Goal: Transaction & Acquisition: Purchase product/service

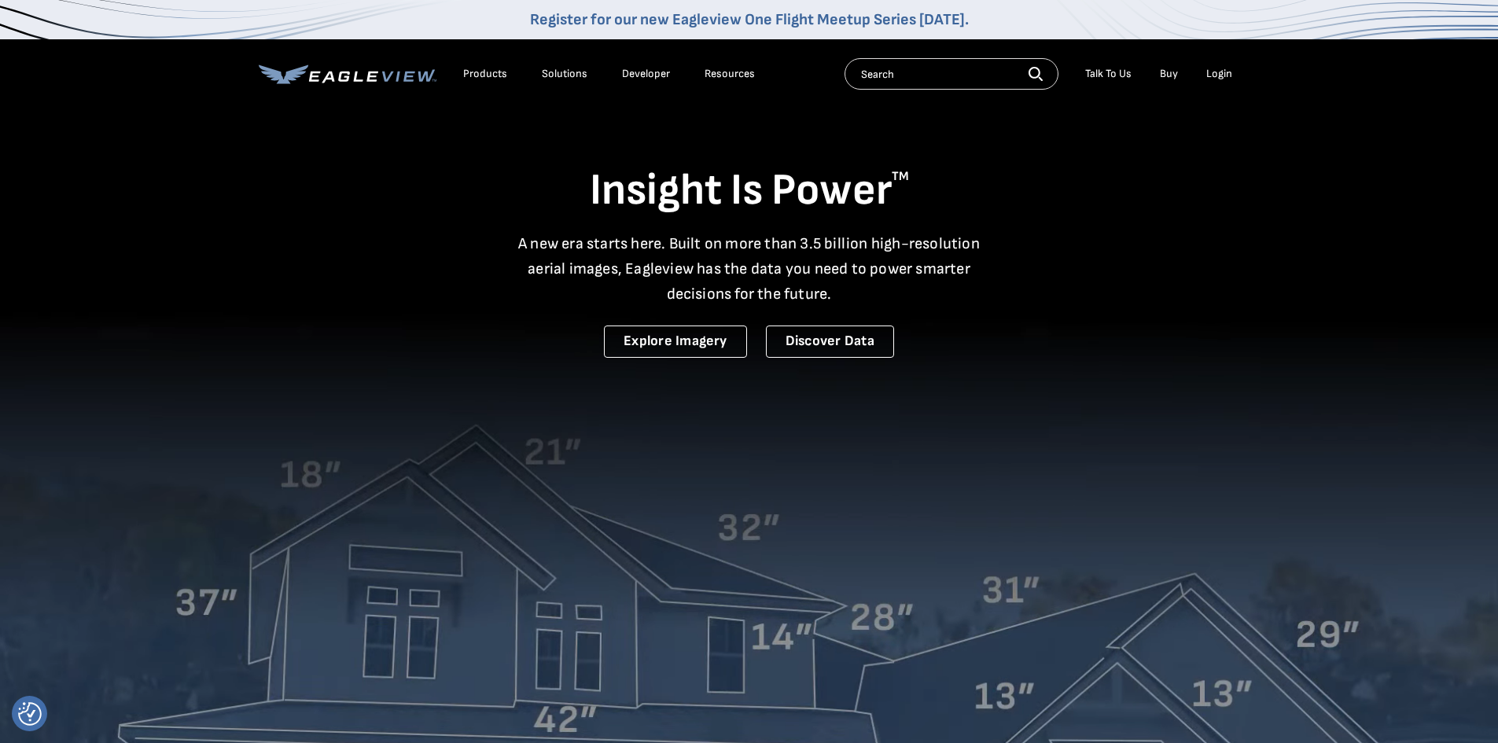
click at [1214, 74] on div "Login" at bounding box center [1219, 74] width 26 height 14
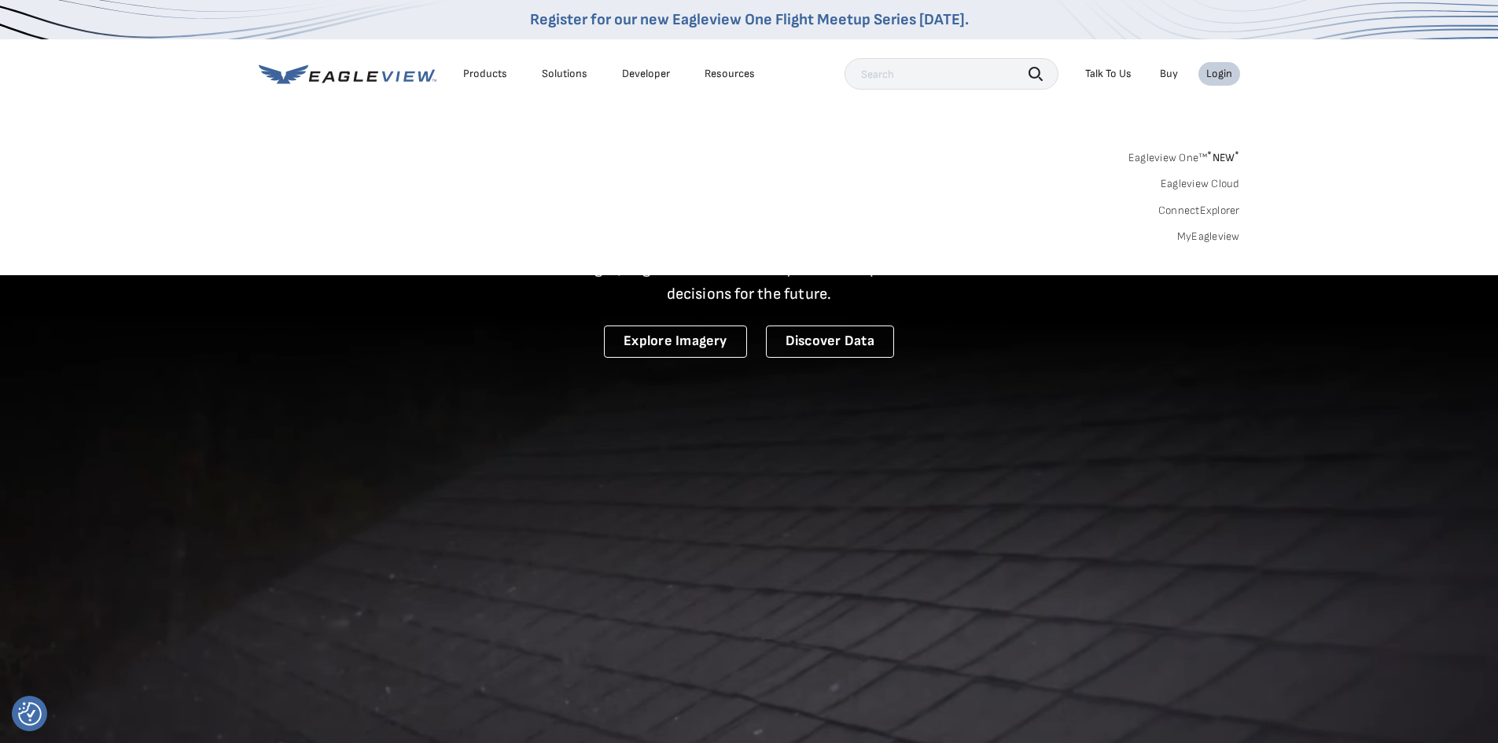
click at [1211, 240] on link "MyEagleview" at bounding box center [1208, 237] width 63 height 14
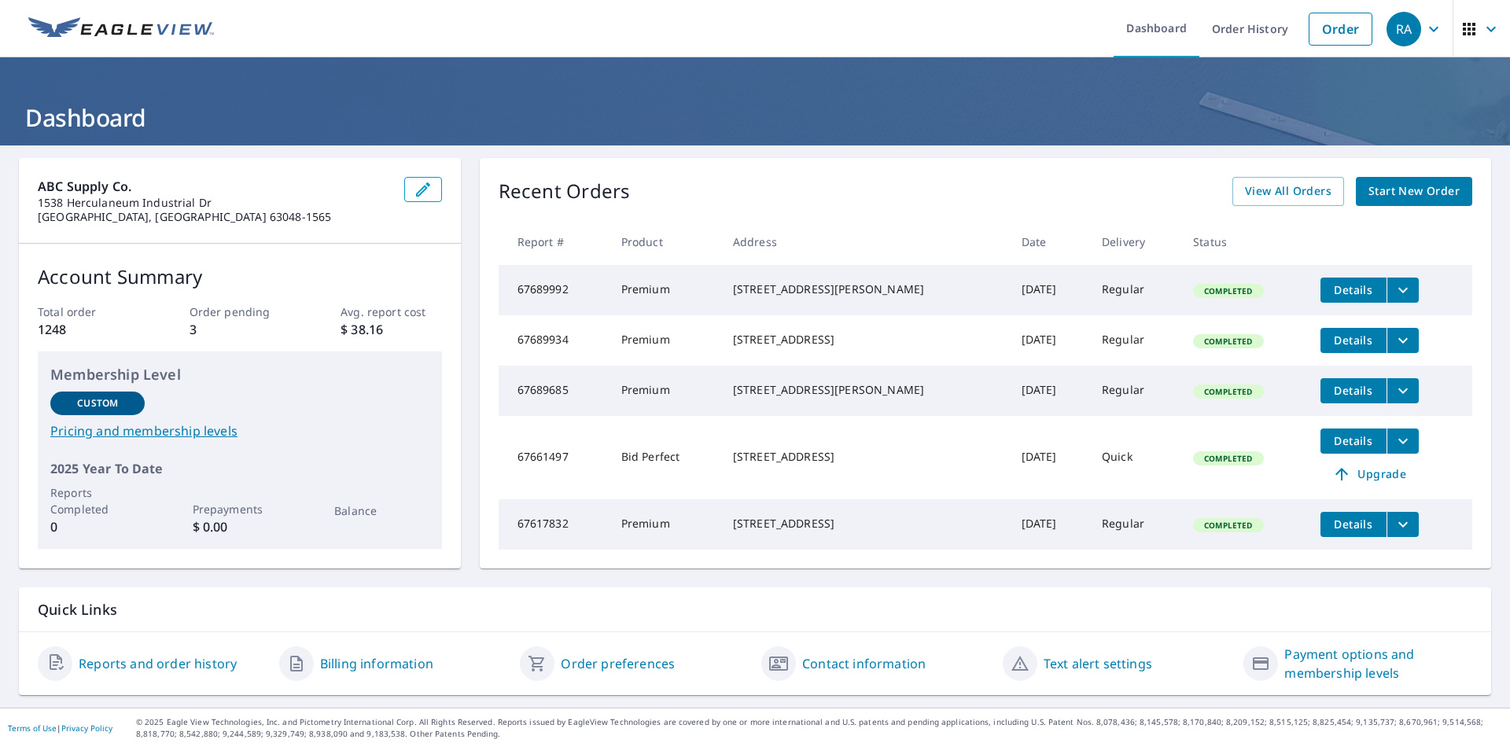
click at [1420, 196] on span "Start New Order" at bounding box center [1414, 192] width 91 height 20
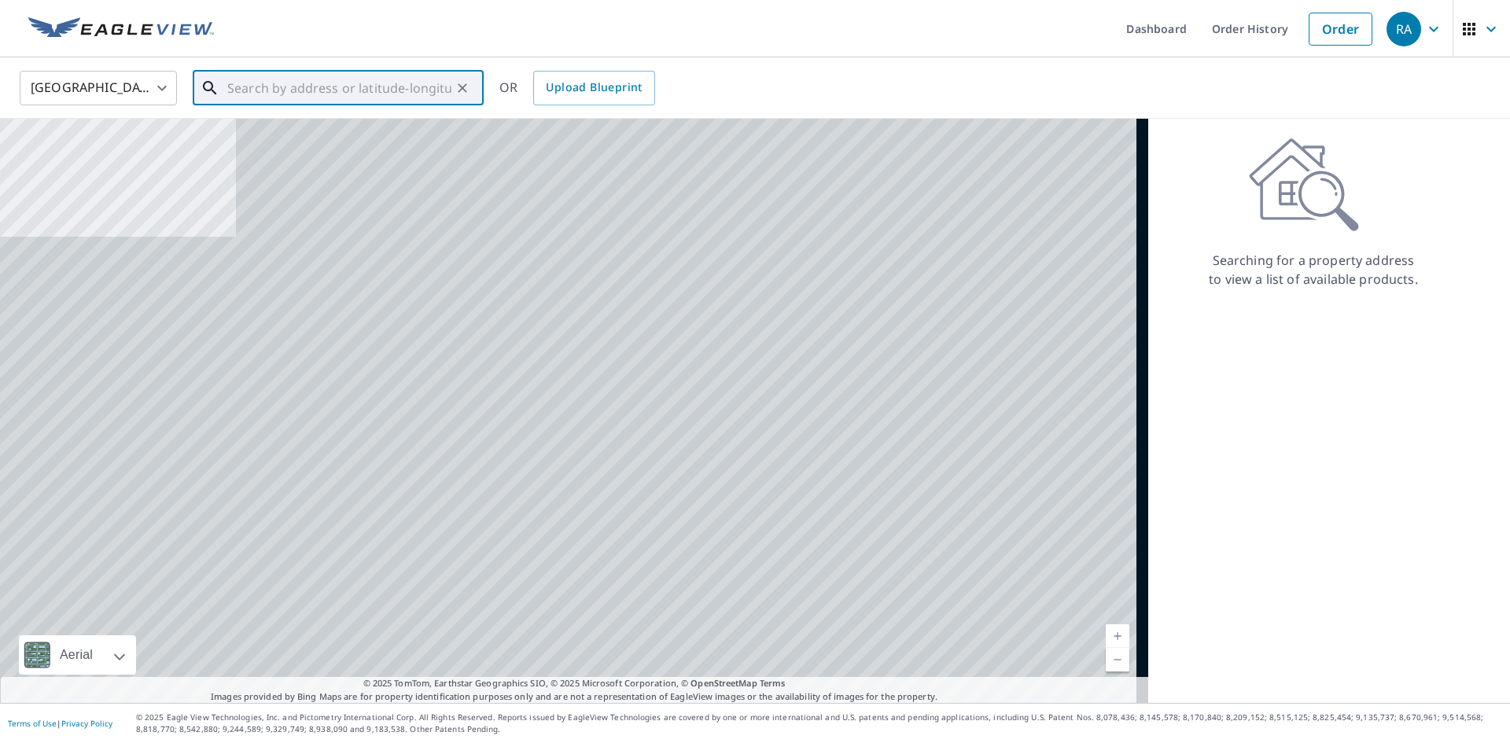
click at [308, 98] on input "text" at bounding box center [339, 88] width 224 height 44
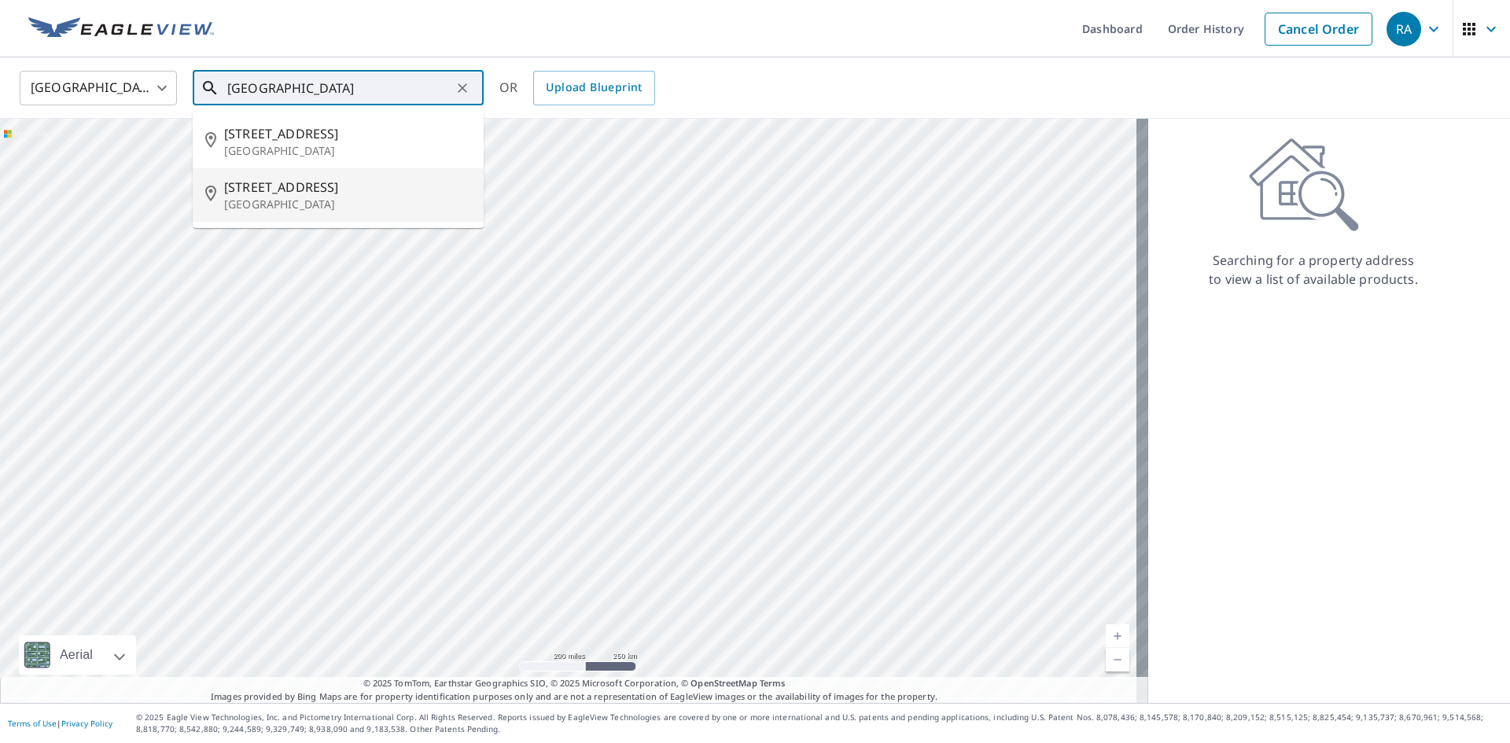
click at [258, 186] on span "[STREET_ADDRESS]" at bounding box center [347, 187] width 247 height 19
type input "[STREET_ADDRESS]"
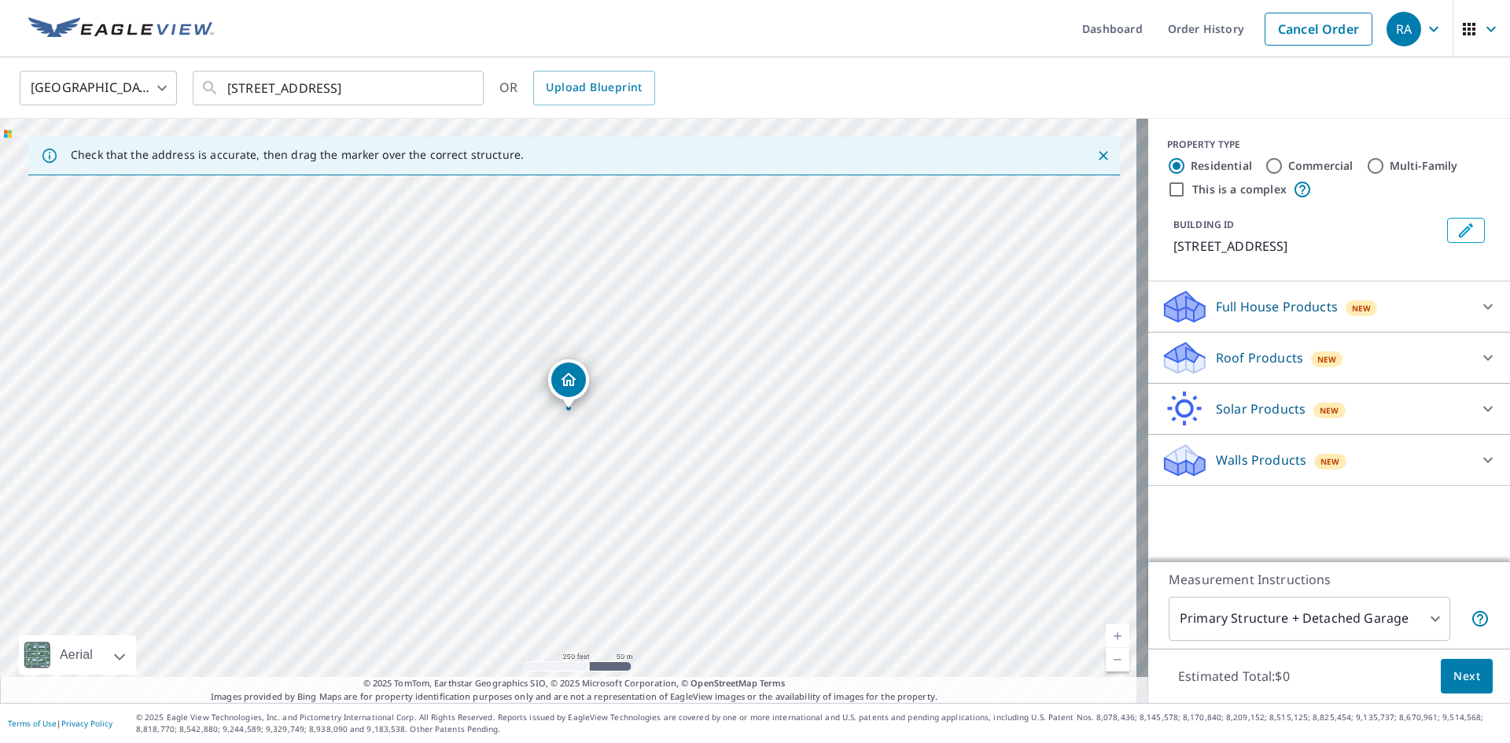
click at [1253, 355] on p "Roof Products" at bounding box center [1259, 357] width 87 height 19
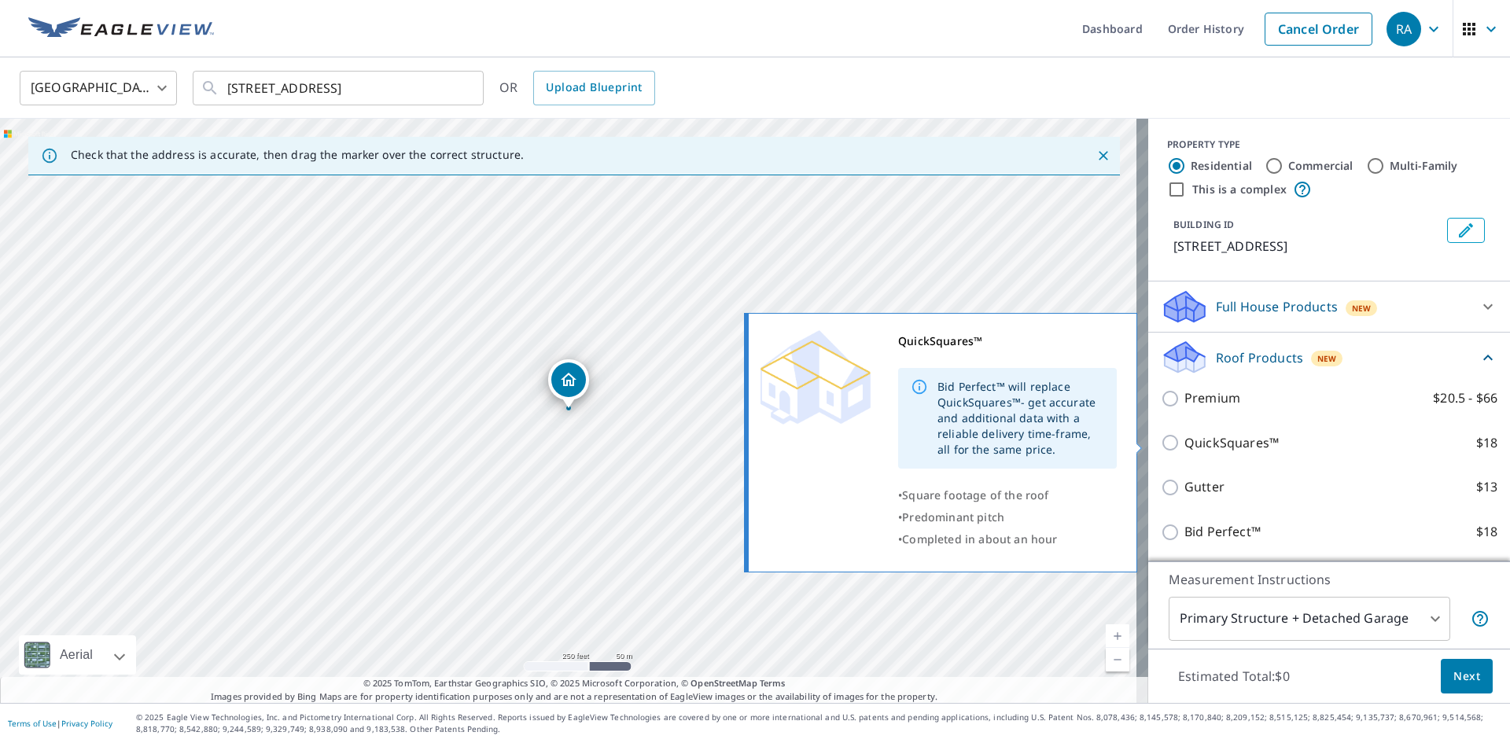
click at [1276, 440] on label "QuickSquares™ $18" at bounding box center [1340, 443] width 313 height 20
click at [1184, 440] on input "QuickSquares™ $18" at bounding box center [1173, 442] width 24 height 19
checkbox input "true"
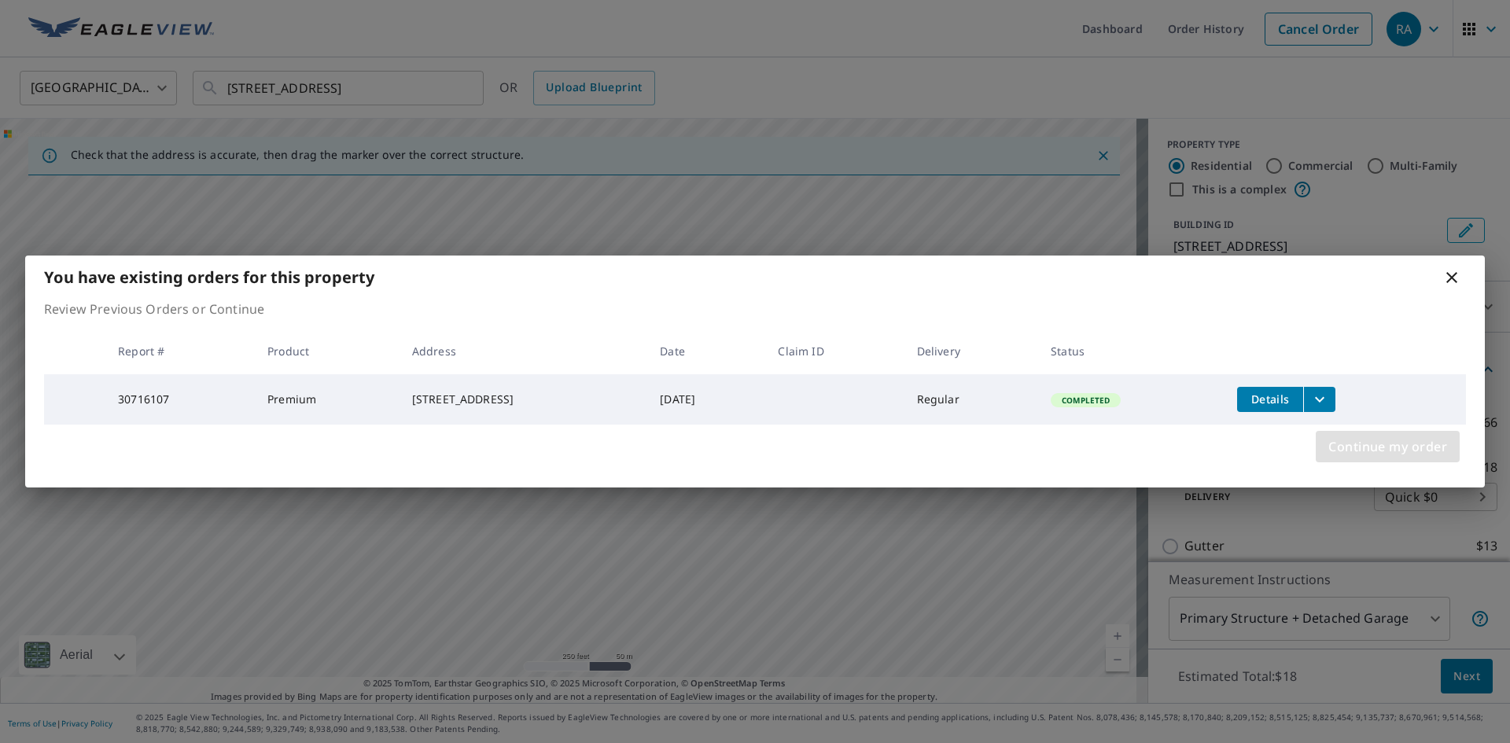
click at [1382, 456] on span "Continue my order" at bounding box center [1387, 447] width 119 height 22
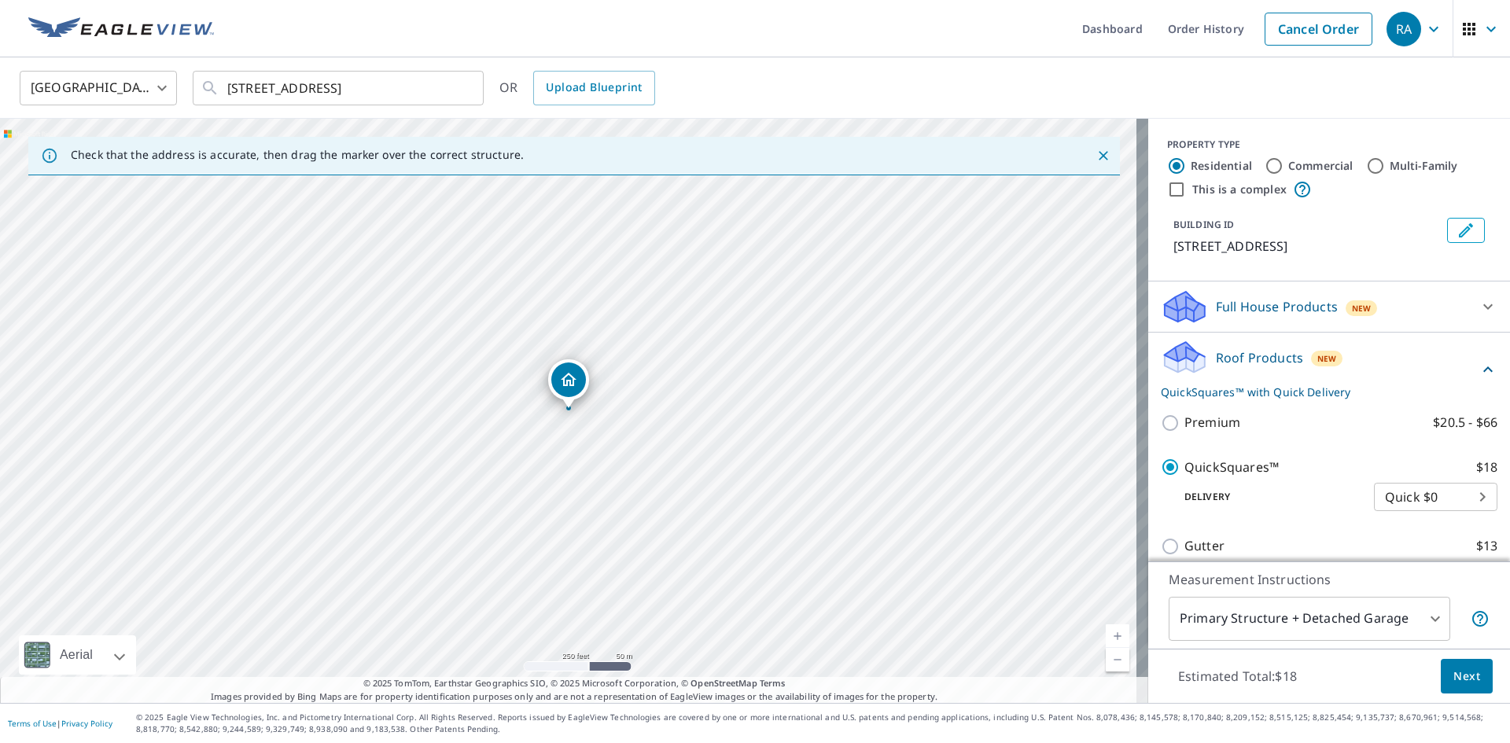
click at [1454, 683] on span "Next" at bounding box center [1466, 677] width 27 height 20
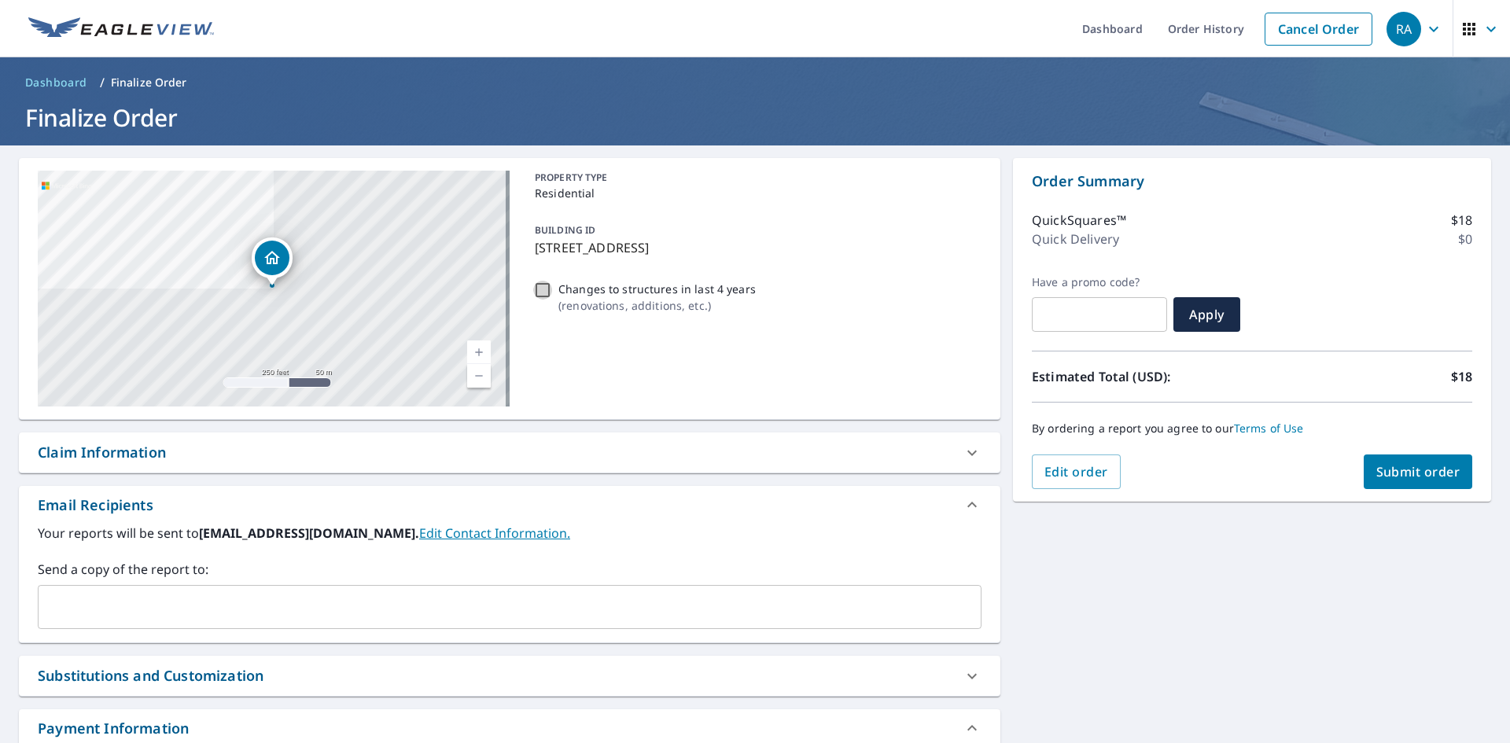
click at [540, 289] on input "Changes to structures in last 4 years ( renovations, additions, etc. )" at bounding box center [542, 290] width 19 height 19
checkbox input "true"
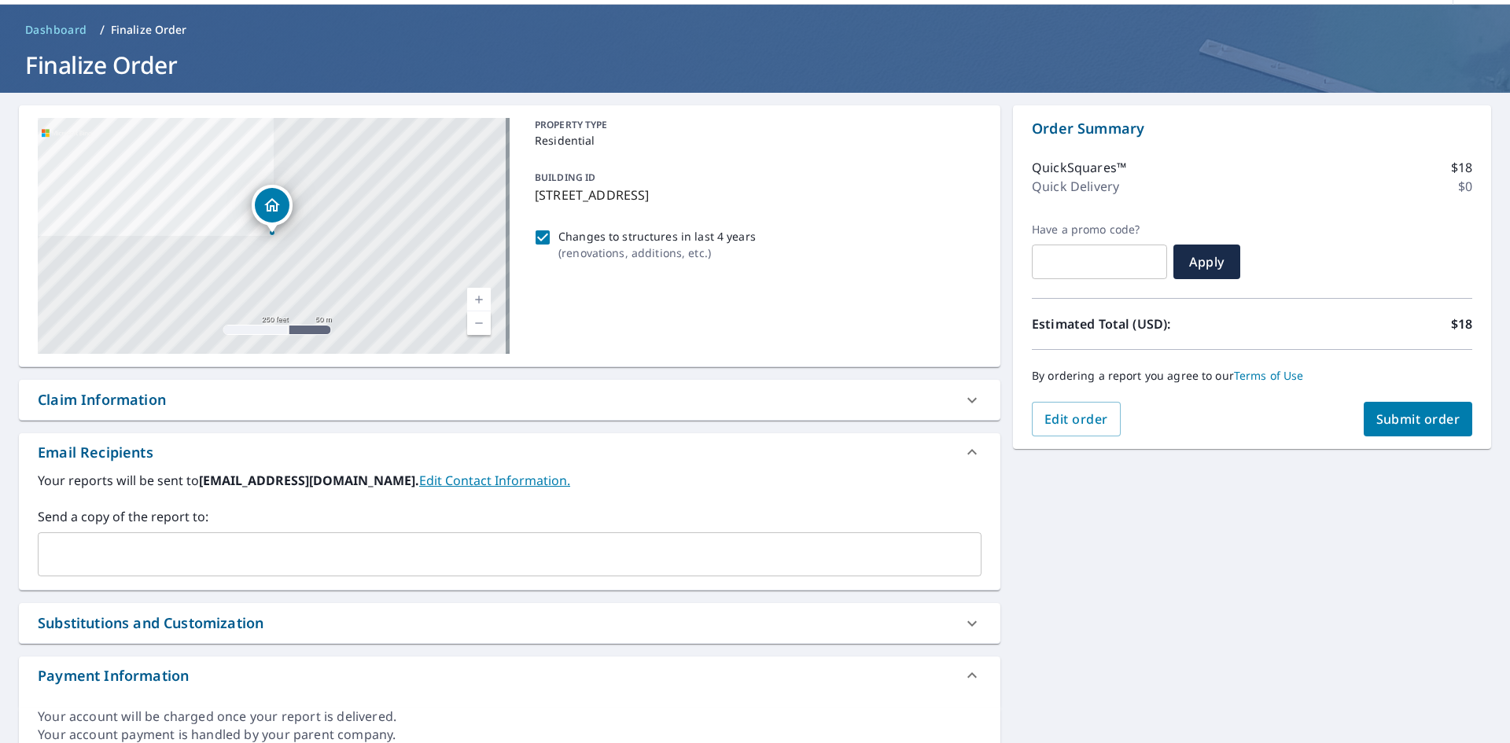
scroll to position [79, 0]
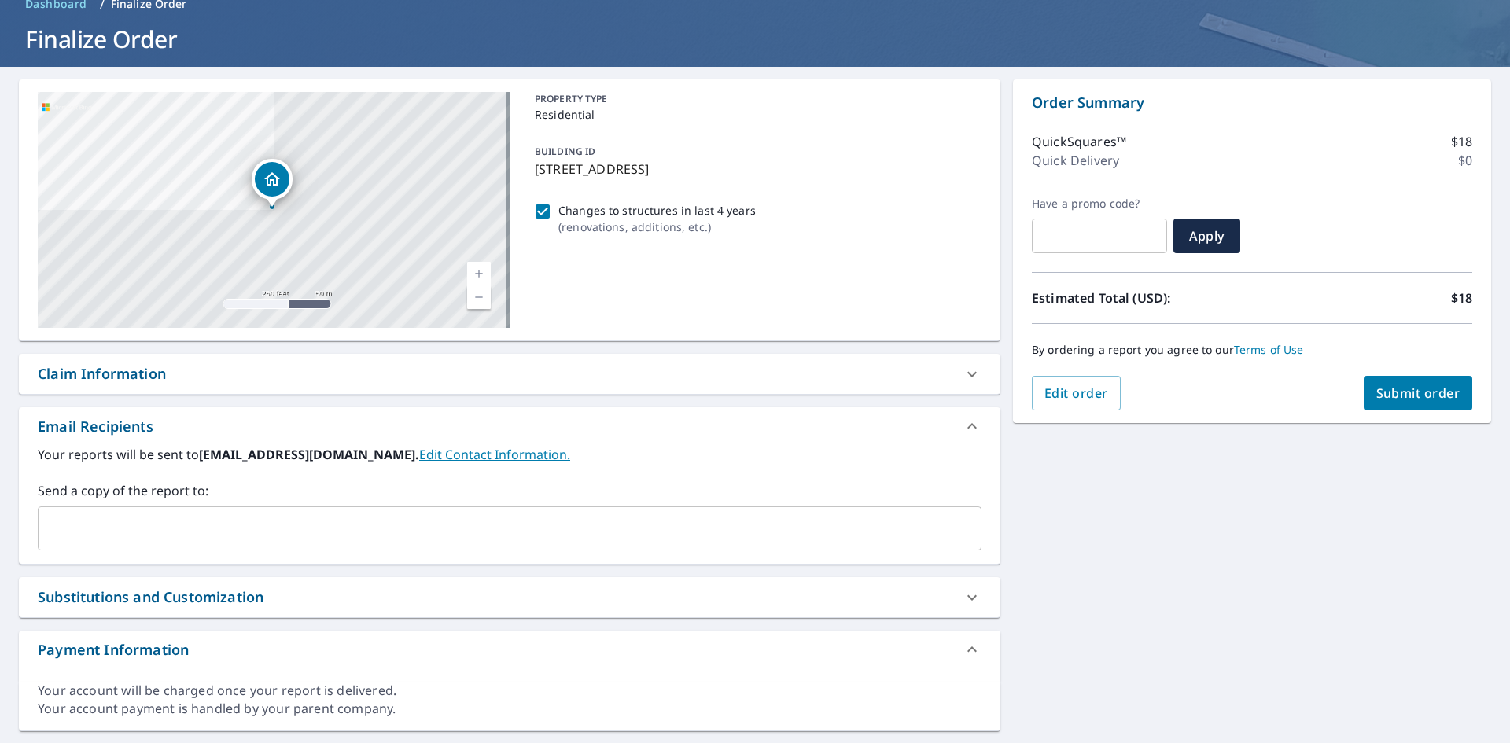
click at [196, 529] on input "text" at bounding box center [498, 529] width 906 height 30
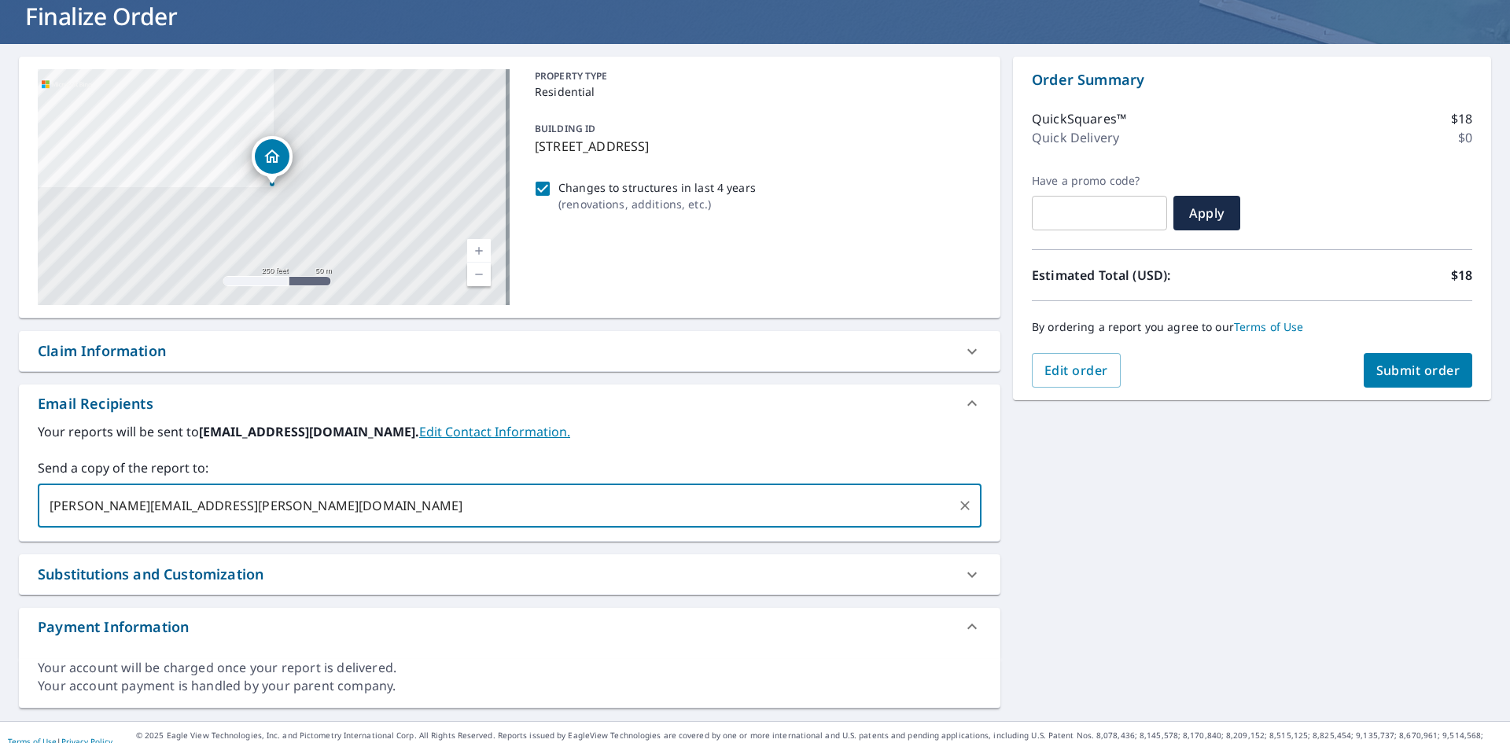
scroll to position [120, 0]
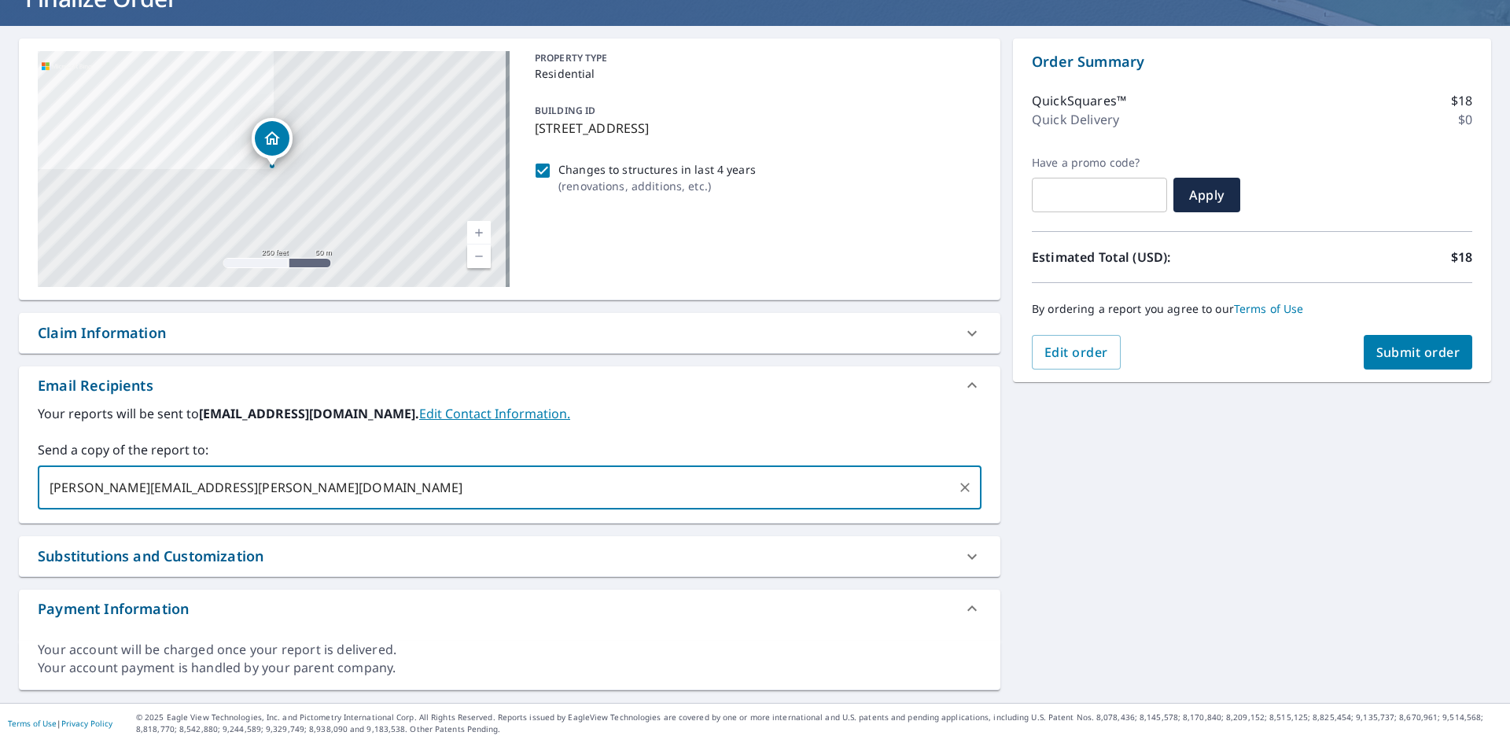
type input "[PERSON_NAME][EMAIL_ADDRESS][PERSON_NAME][DOMAIN_NAME]"
click at [1410, 360] on span "Submit order" at bounding box center [1418, 352] width 84 height 17
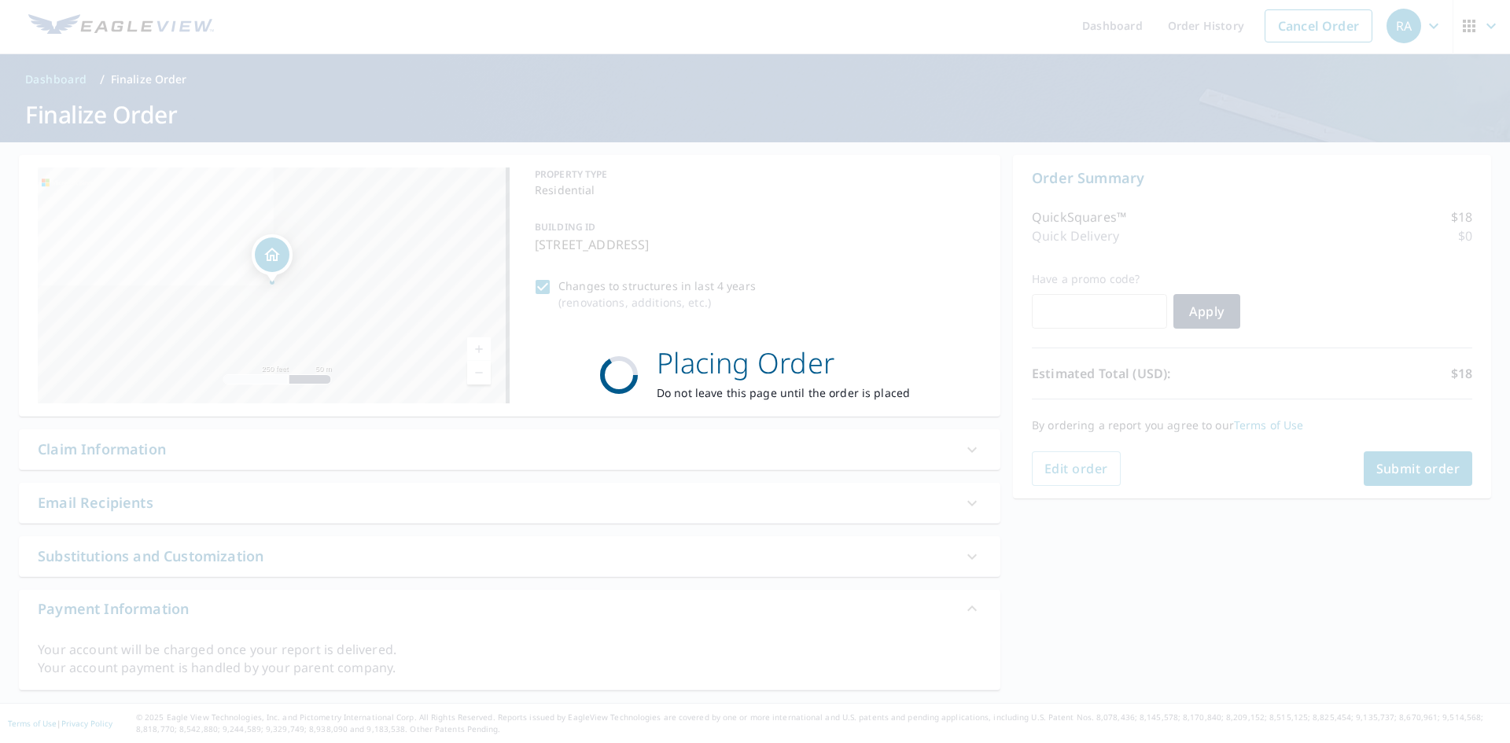
scroll to position [3, 0]
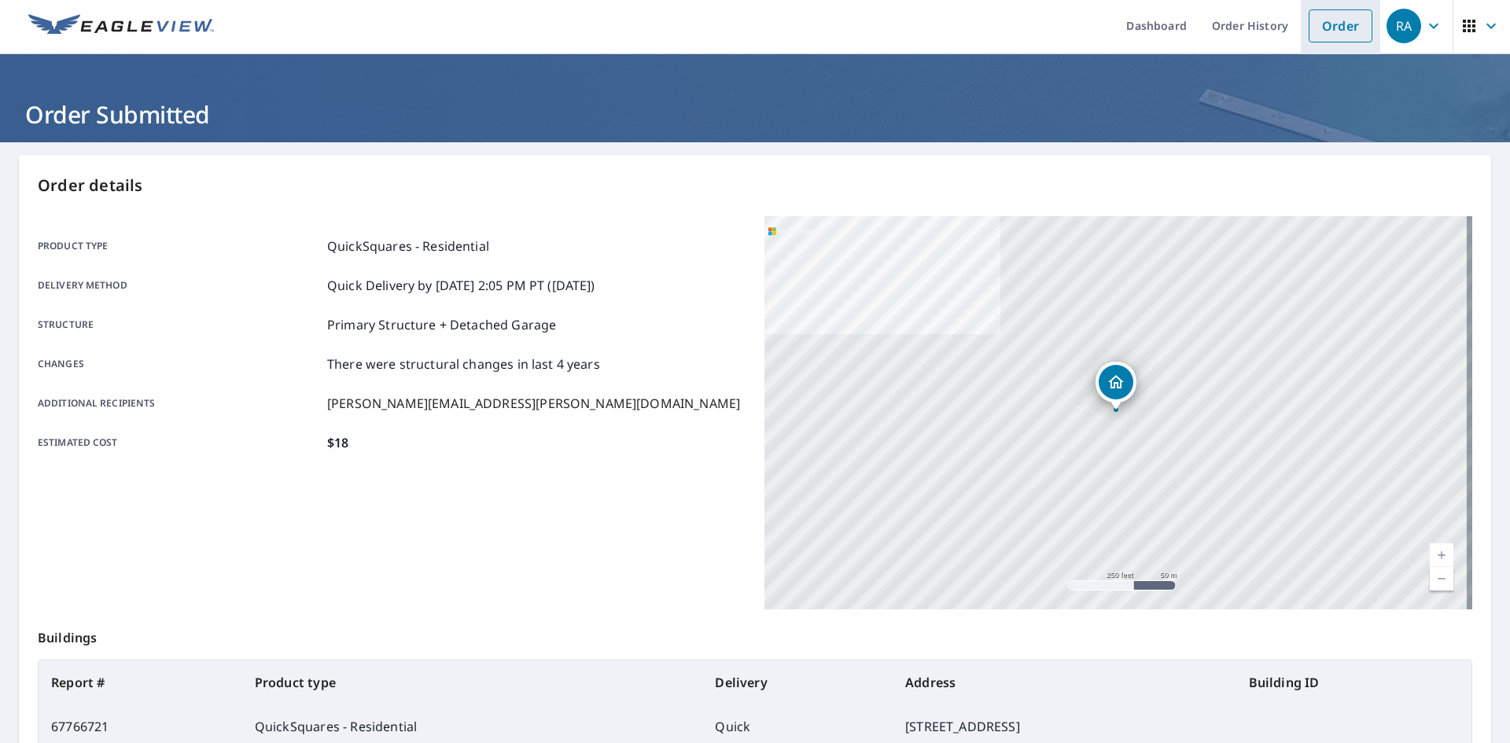
click at [1338, 28] on link "Order" at bounding box center [1341, 25] width 64 height 33
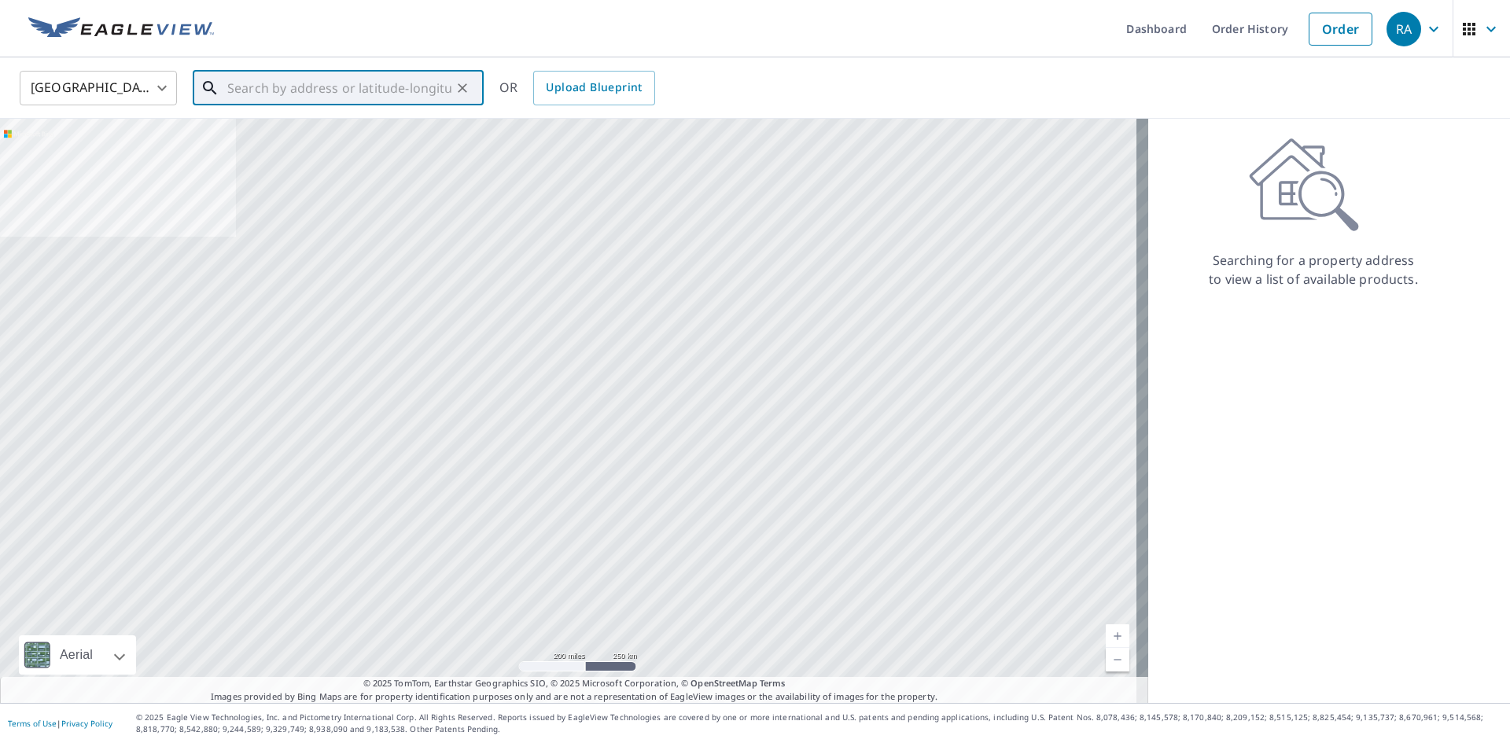
click at [245, 96] on input "text" at bounding box center [339, 88] width 224 height 44
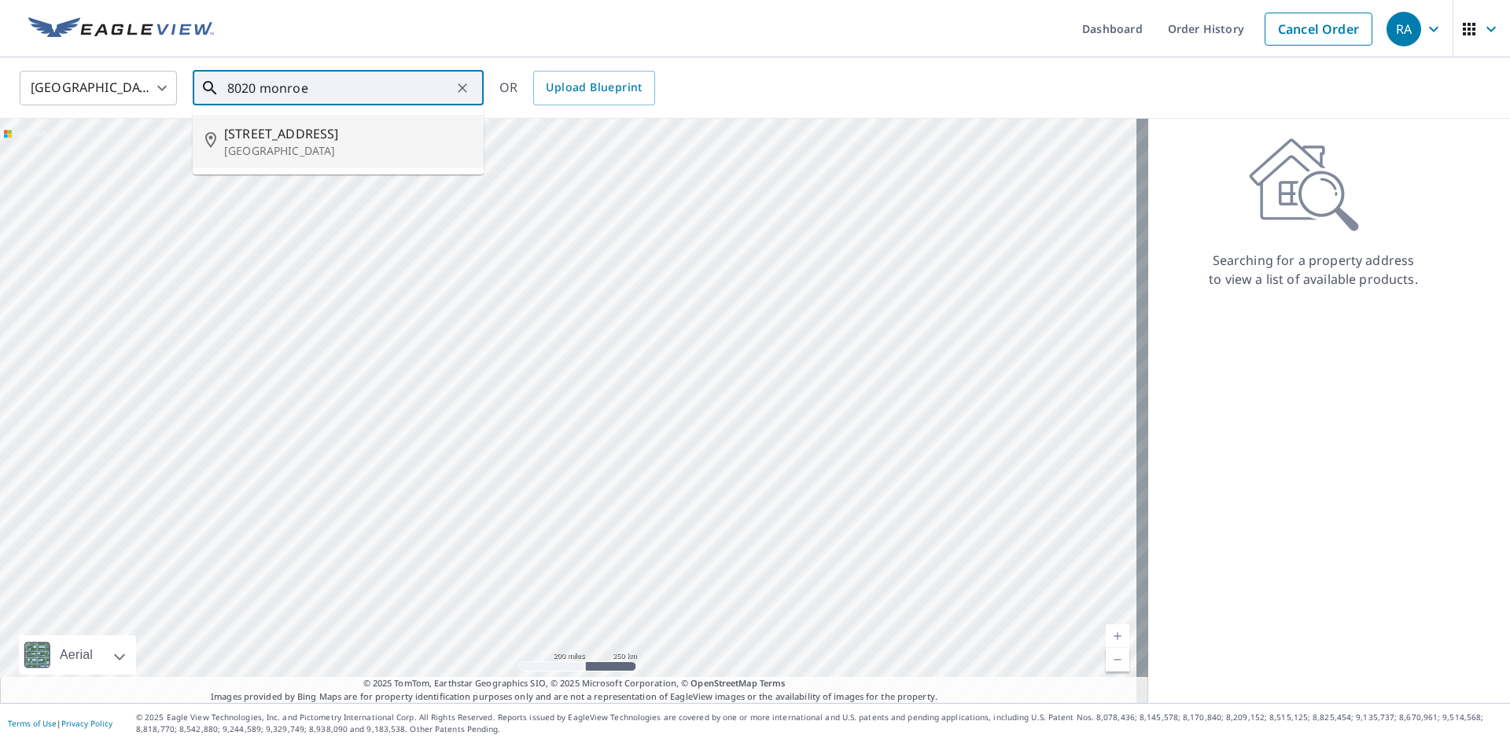
click at [311, 149] on p "[GEOGRAPHIC_DATA]" at bounding box center [347, 151] width 247 height 16
type input "[STREET_ADDRESS]"
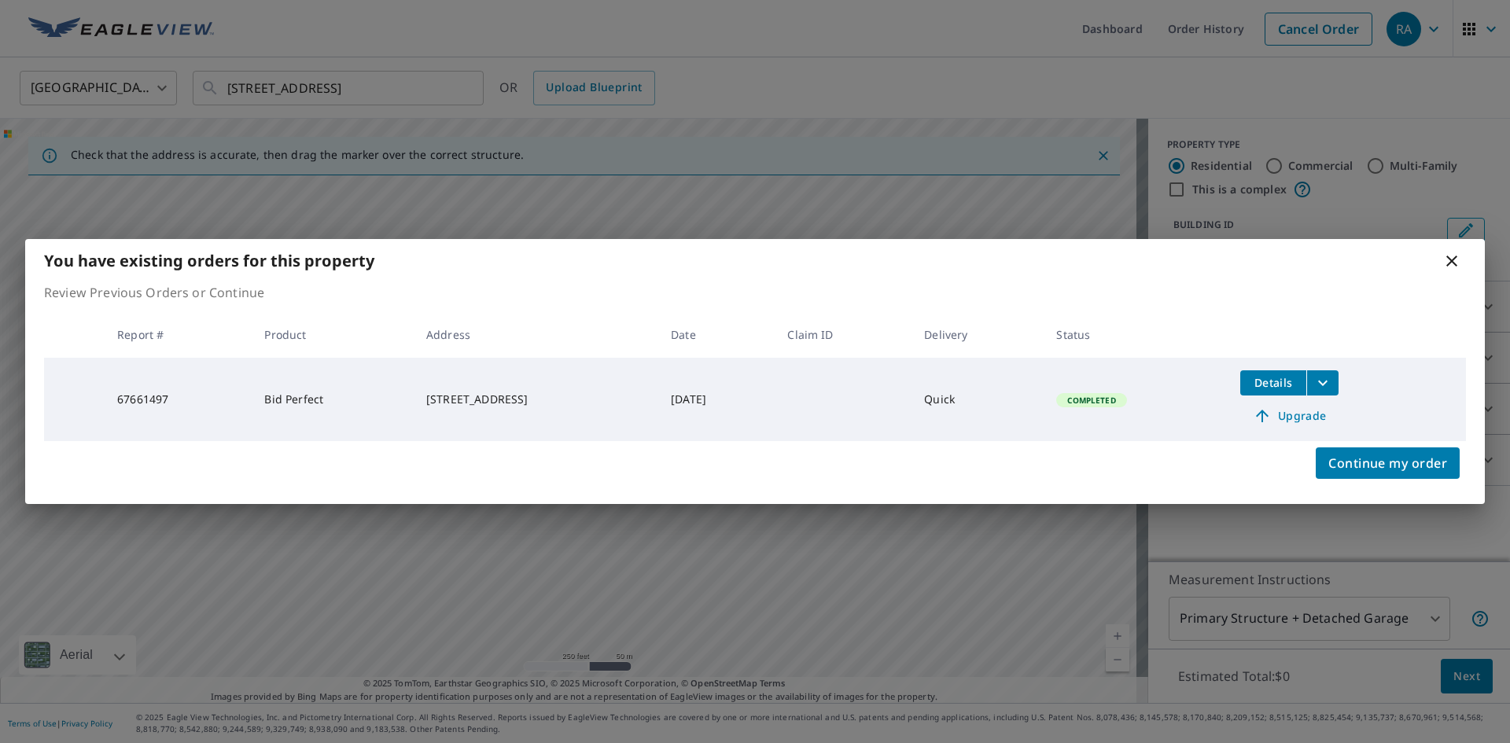
click at [1297, 381] on span "Details" at bounding box center [1273, 382] width 47 height 15
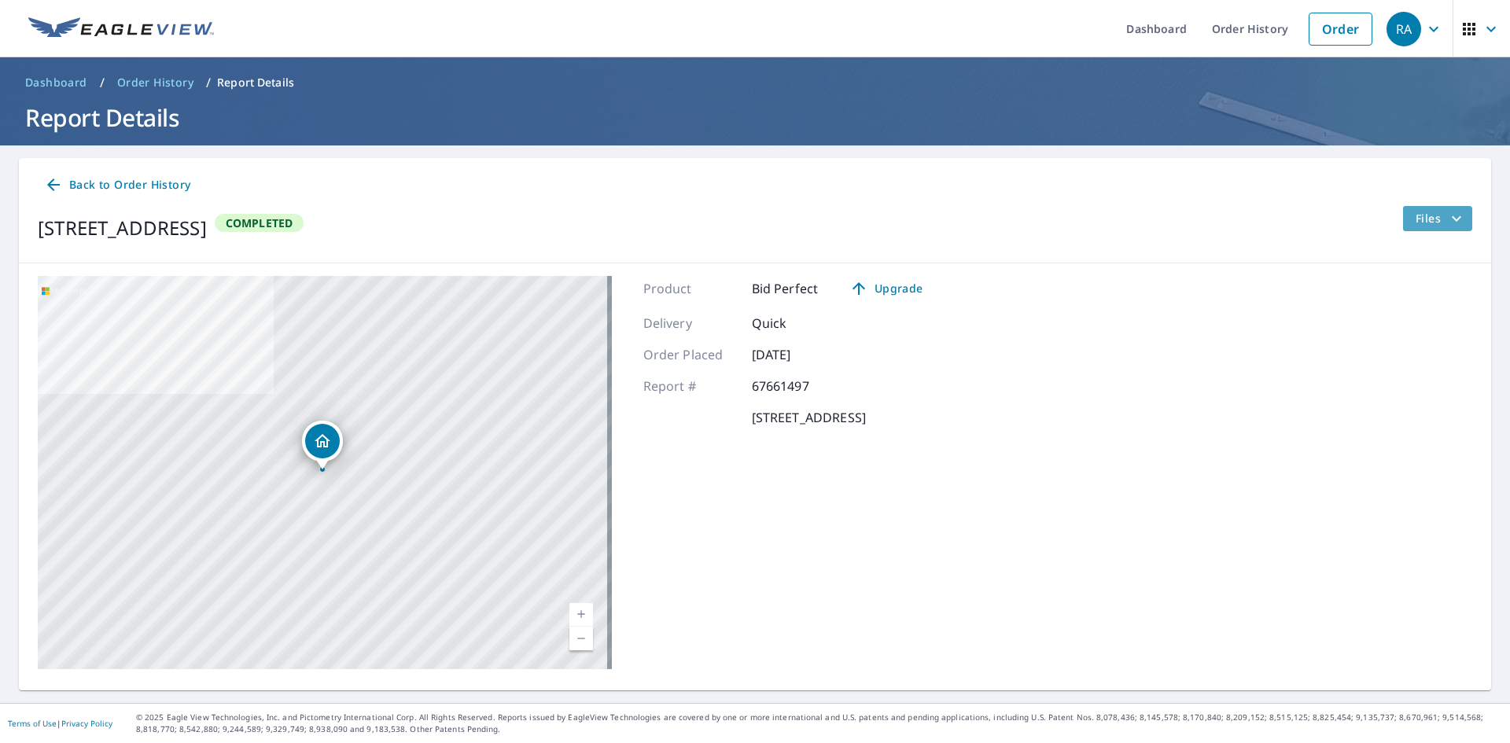
click at [1447, 220] on icon "filesDropdownBtn-67661497" at bounding box center [1456, 218] width 19 height 19
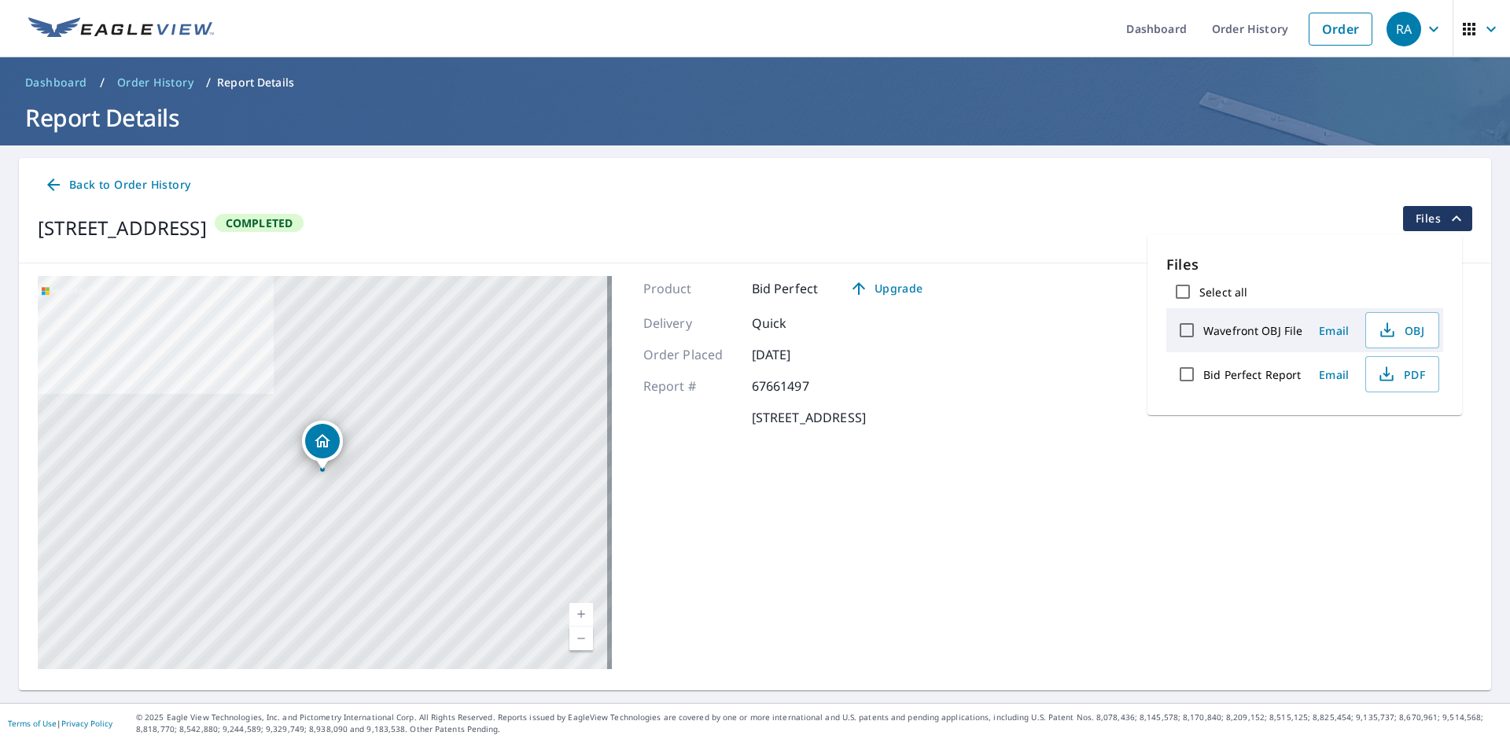
click at [991, 232] on div "[STREET_ADDRESS] Completed Files" at bounding box center [755, 228] width 1435 height 44
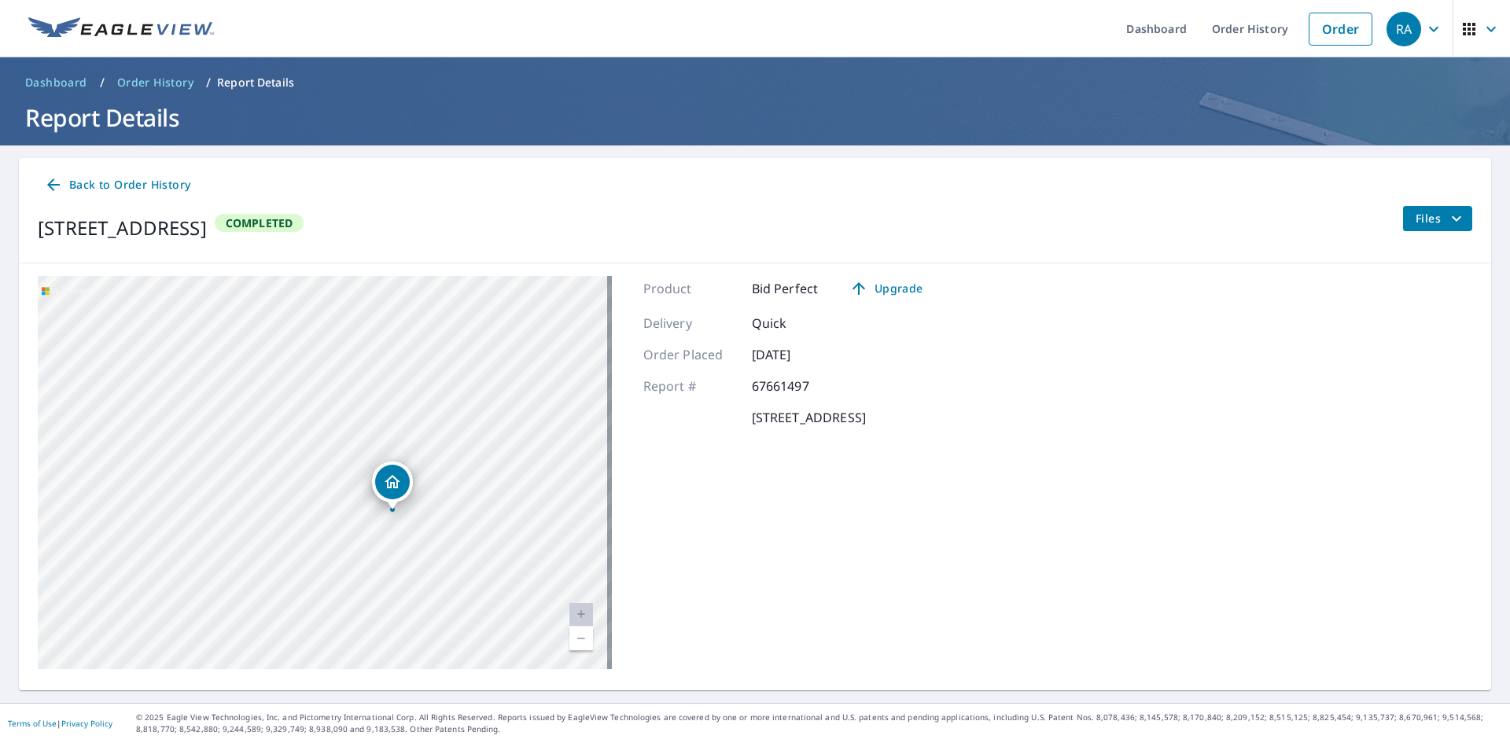
drag, startPoint x: 499, startPoint y: 567, endPoint x: 440, endPoint y: 563, distance: 59.1
click at [440, 563] on div "[STREET_ADDRESS]" at bounding box center [325, 472] width 574 height 393
